Goal: Task Accomplishment & Management: Manage account settings

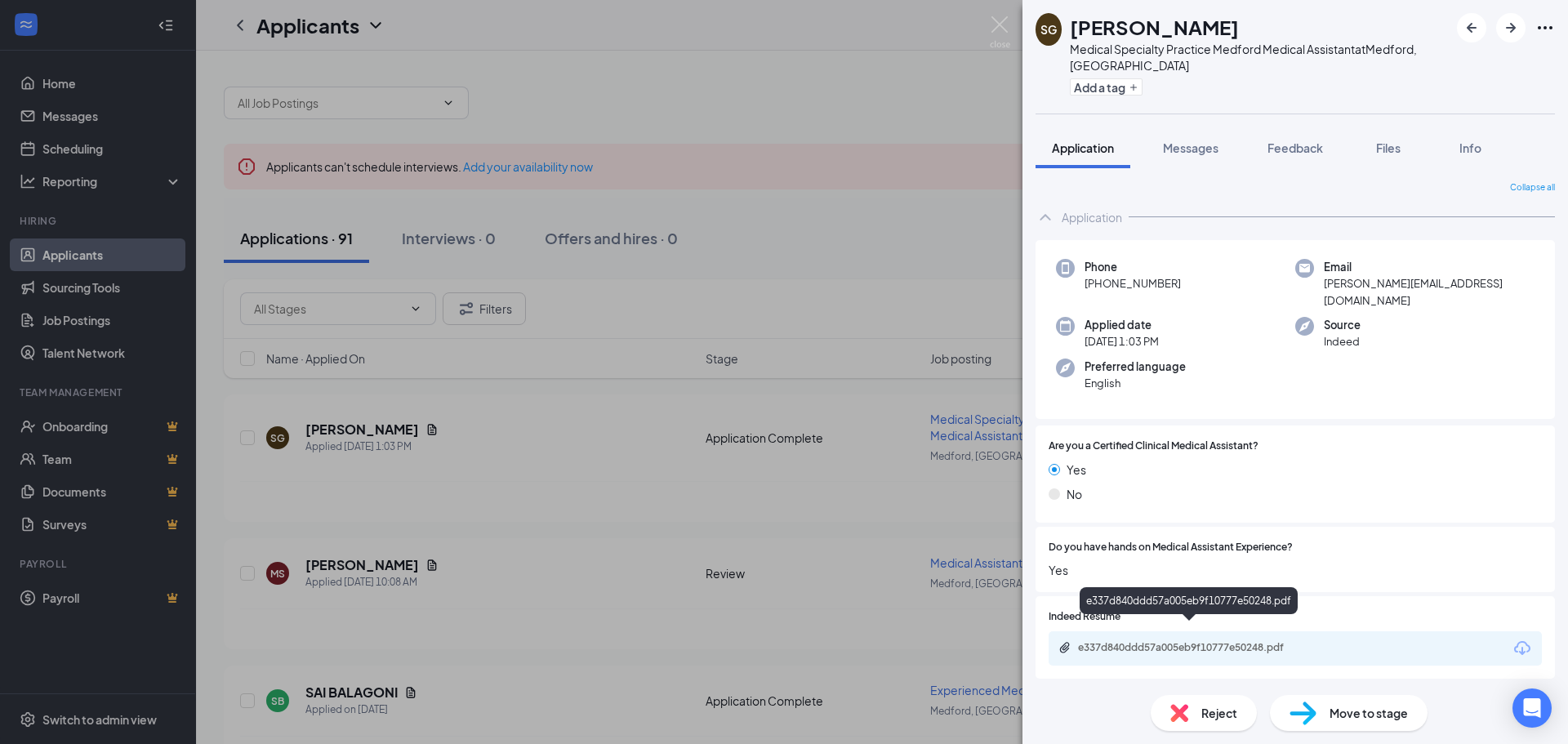
click at [1195, 641] on div "e337d840ddd57a005eb9f10777e50248.pdf" at bounding box center [1192, 647] width 229 height 13
click at [1208, 710] on span "Reject" at bounding box center [1219, 713] width 36 height 18
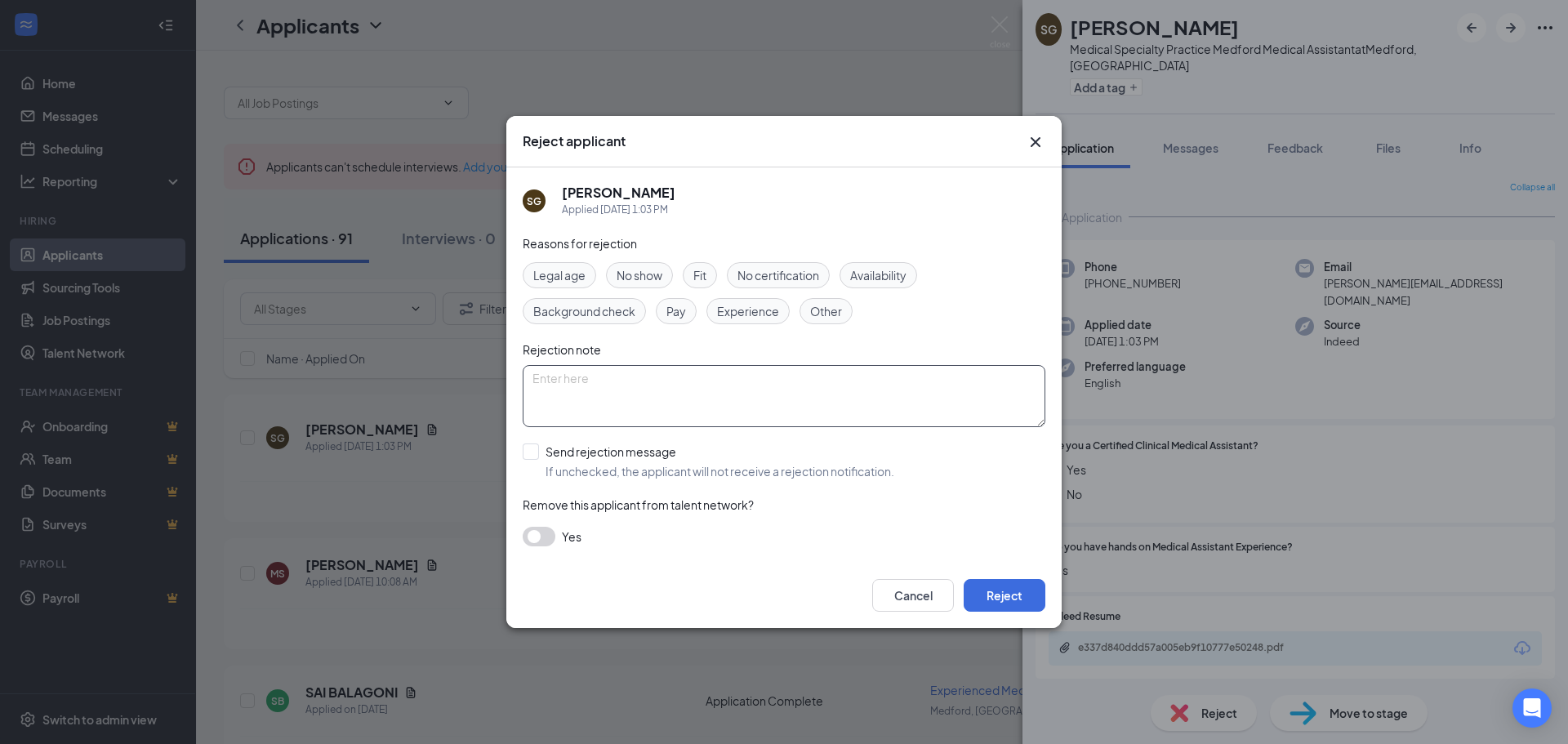
click at [629, 382] on textarea at bounding box center [784, 396] width 523 height 62
click at [692, 405] on textarea "Active with us." at bounding box center [784, 396] width 523 height 62
type textarea "Active with us."
click at [1014, 588] on button "Reject" at bounding box center [1005, 596] width 82 height 33
